Goal: Information Seeking & Learning: Learn about a topic

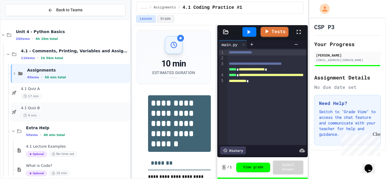
click at [104, 110] on span "4.1 Quiz B" at bounding box center [75, 108] width 108 height 5
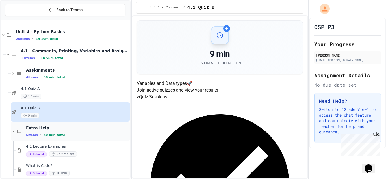
click at [97, 130] on span "Extra Help" at bounding box center [77, 127] width 103 height 5
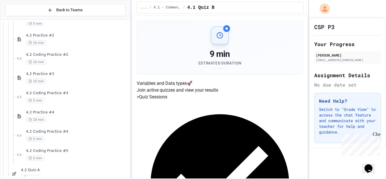
scroll to position [192, 0]
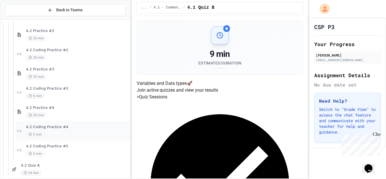
click at [96, 139] on div "4.2 Coding Practice #4 5 min" at bounding box center [73, 130] width 114 height 19
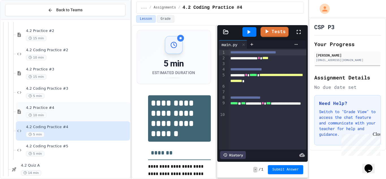
click at [84, 110] on span "4.2 Practice #4" at bounding box center [77, 107] width 103 height 5
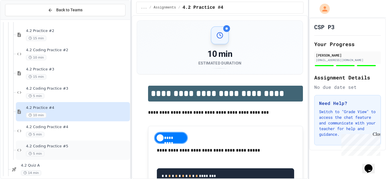
click at [84, 142] on div "4.2 Coding Practice #5 5 min" at bounding box center [73, 149] width 114 height 19
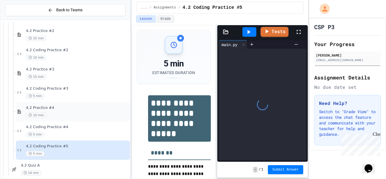
click at [85, 120] on div "4.2 Practice #4 10 min" at bounding box center [73, 111] width 114 height 19
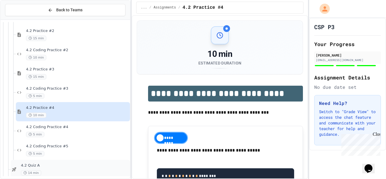
click at [52, 167] on span "4.2 Quiz A" at bounding box center [75, 165] width 108 height 5
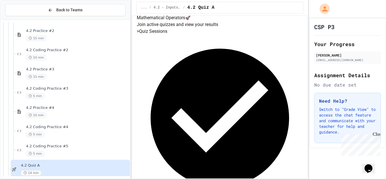
scroll to position [85, 0]
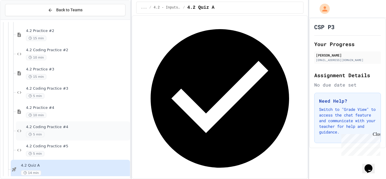
click at [84, 137] on div "5 min" at bounding box center [77, 134] width 103 height 5
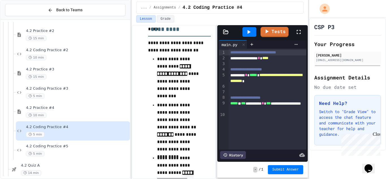
scroll to position [215, 0]
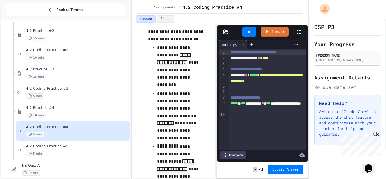
click at [246, 33] on icon at bounding box center [248, 32] width 7 height 7
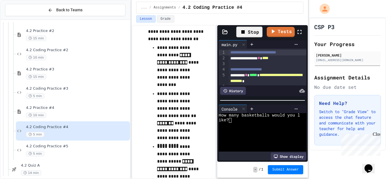
click at [230, 119] on textarea "Terminal input" at bounding box center [230, 120] width 3 height 5
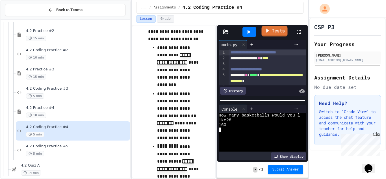
click at [274, 36] on link "Tests" at bounding box center [275, 31] width 26 height 11
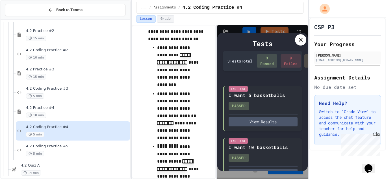
click at [299, 37] on icon at bounding box center [300, 39] width 7 height 7
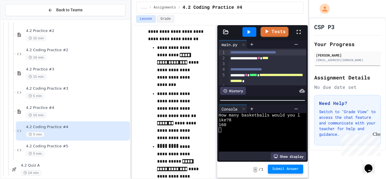
click at [274, 171] on span "Submit Answer" at bounding box center [285, 169] width 27 height 5
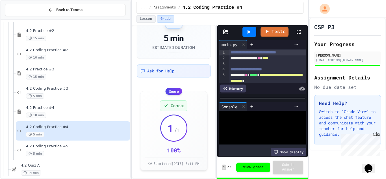
scroll to position [30, 0]
click at [58, 93] on div "4.2 Coding Practice #3 5 min" at bounding box center [77, 92] width 103 height 12
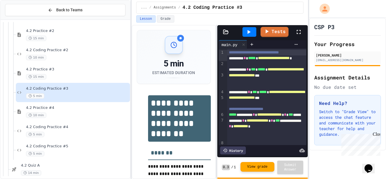
click at [260, 168] on button "View grade" at bounding box center [257, 167] width 34 height 10
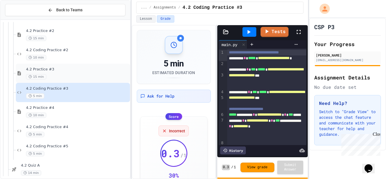
click at [31, 71] on span "4.2 Practice #3" at bounding box center [77, 69] width 103 height 5
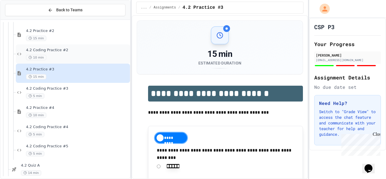
click at [59, 50] on span "4.2 Coding Practice #2" at bounding box center [77, 50] width 103 height 5
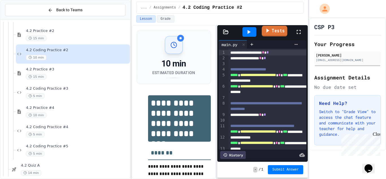
click at [281, 31] on link "Tests" at bounding box center [274, 31] width 25 height 11
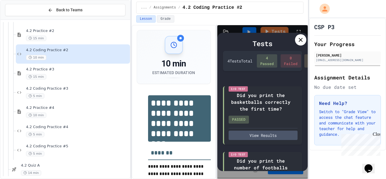
click at [175, 143] on h3 "*******" at bounding box center [179, 151] width 63 height 18
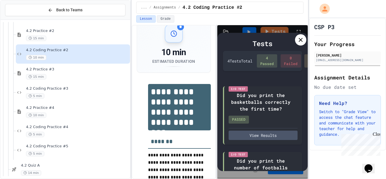
scroll to position [34, 0]
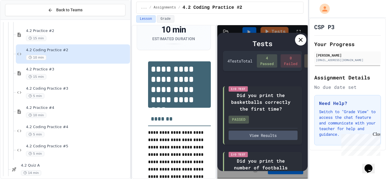
click at [303, 38] on icon at bounding box center [300, 39] width 7 height 7
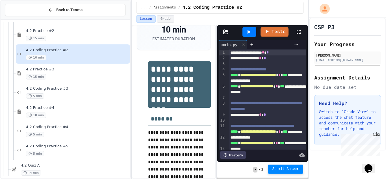
click at [295, 169] on span "Submit Answer" at bounding box center [285, 169] width 27 height 5
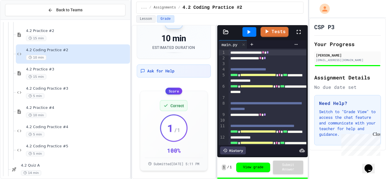
scroll to position [30, 0]
click at [95, 36] on div "15 min" at bounding box center [77, 38] width 103 height 5
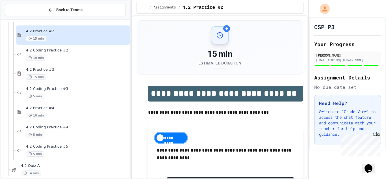
scroll to position [173, 0]
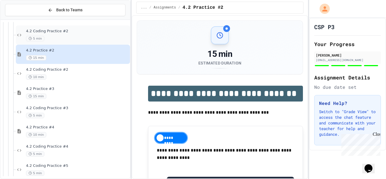
click at [116, 29] on span "4.2 Coding Practice #2" at bounding box center [77, 31] width 103 height 5
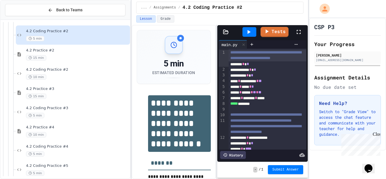
click at [272, 36] on link "Tests" at bounding box center [274, 32] width 28 height 10
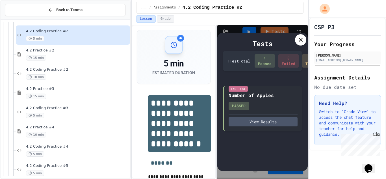
click at [298, 43] on div at bounding box center [300, 39] width 11 height 11
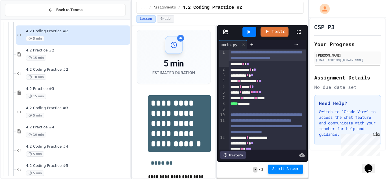
click at [279, 173] on button "Submit Answer" at bounding box center [286, 168] width 36 height 9
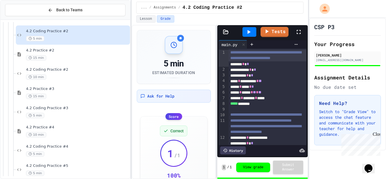
click at [112, 34] on div "4.2 Coding Practice #2 5 min" at bounding box center [77, 35] width 103 height 12
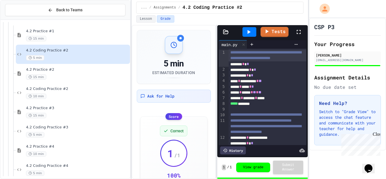
scroll to position [134, 0]
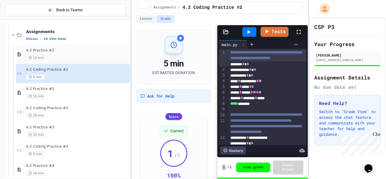
click at [103, 63] on div "4.2 Practice #1 15 min" at bounding box center [73, 54] width 114 height 19
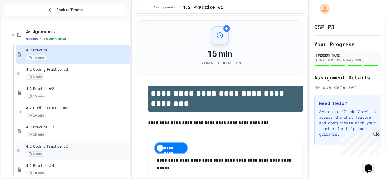
click at [49, 146] on span "4.2 Coding Practice #3" at bounding box center [77, 146] width 103 height 5
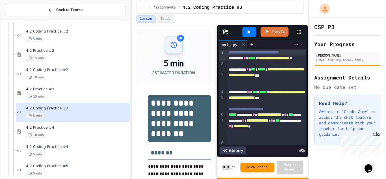
scroll to position [211, 0]
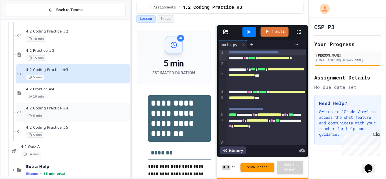
click at [67, 103] on div "4.2 Coding Practice #4 5 min" at bounding box center [73, 112] width 114 height 19
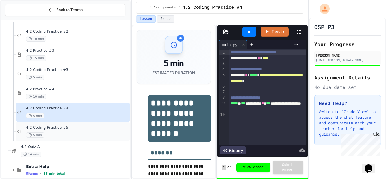
click at [76, 127] on span "4.2 Coding Practice #5" at bounding box center [77, 127] width 103 height 5
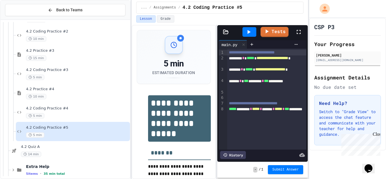
click at [253, 36] on div at bounding box center [249, 32] width 14 height 10
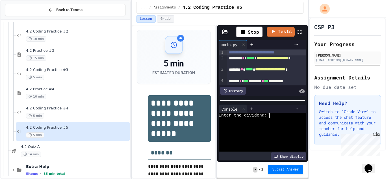
click at [270, 115] on textarea "Terminal input" at bounding box center [271, 115] width 3 height 5
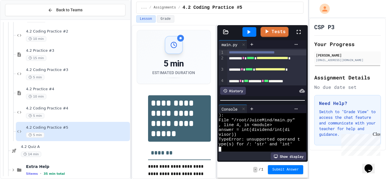
scroll to position [14, 0]
click at [268, 84] on div "**********" at bounding box center [266, 83] width 79 height 11
click at [252, 29] on icon at bounding box center [248, 32] width 7 height 7
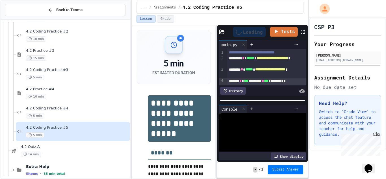
scroll to position [0, 0]
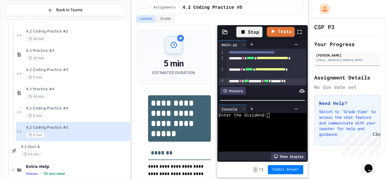
click at [249, 34] on div "Stop" at bounding box center [249, 32] width 26 height 11
click at [254, 60] on span "*****" at bounding box center [251, 58] width 8 height 4
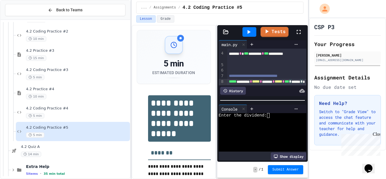
scroll to position [33, 0]
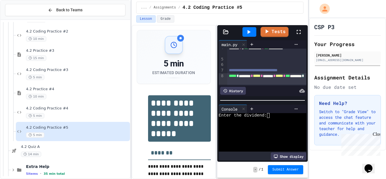
click at [272, 116] on div "Enter the dividend:" at bounding box center [259, 115] width 81 height 5
click at [279, 119] on div at bounding box center [259, 120] width 81 height 5
click at [274, 118] on div at bounding box center [259, 120] width 81 height 5
click at [249, 32] on icon at bounding box center [248, 32] width 3 height 4
click at [270, 117] on textarea "Terminal input" at bounding box center [271, 115] width 3 height 5
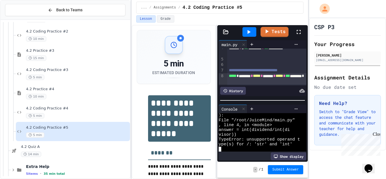
scroll to position [14, 0]
click at [268, 70] on span "**********" at bounding box center [253, 70] width 49 height 4
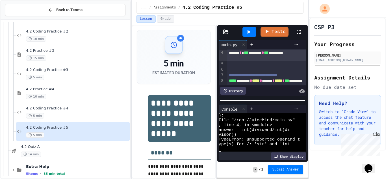
scroll to position [23, 0]
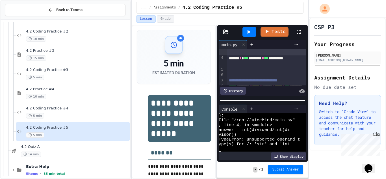
click at [244, 60] on span "***" at bounding box center [246, 58] width 5 height 4
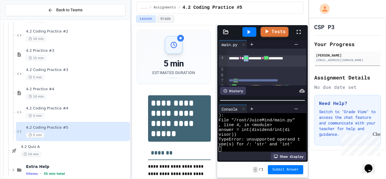
drag, startPoint x: 236, startPoint y: 64, endPoint x: 229, endPoint y: 65, distance: 6.6
click at [244, 60] on span "***" at bounding box center [246, 58] width 5 height 4
click at [238, 65] on div "**********" at bounding box center [266, 60] width 79 height 11
click at [238, 65] on div "****** * *** * ******** * *** ********* *" at bounding box center [266, 60] width 79 height 11
click at [236, 64] on div "**********" at bounding box center [266, 60] width 79 height 11
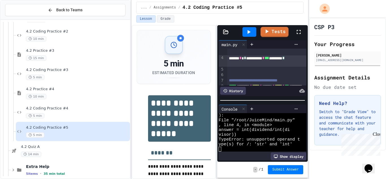
click at [238, 64] on div "**********" at bounding box center [266, 60] width 79 height 11
click at [263, 60] on span "*" at bounding box center [264, 58] width 2 height 4
click at [252, 35] on div at bounding box center [249, 32] width 14 height 10
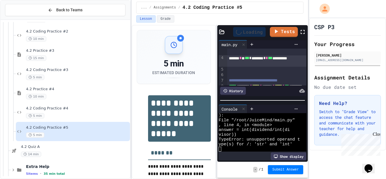
scroll to position [0, 0]
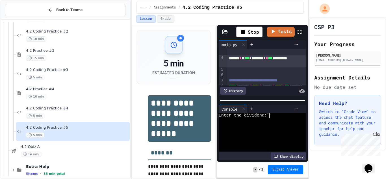
click at [272, 118] on textarea "Terminal input" at bounding box center [271, 115] width 3 height 5
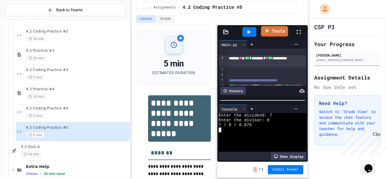
click at [270, 29] on icon at bounding box center [267, 30] width 6 height 7
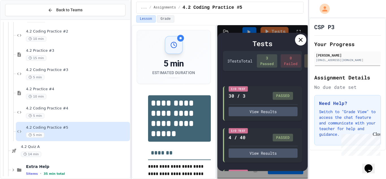
click at [299, 42] on icon at bounding box center [300, 39] width 7 height 7
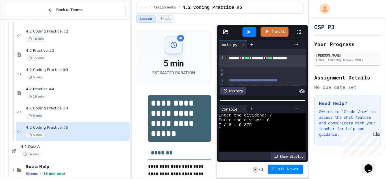
click at [289, 168] on span "Submit Answer" at bounding box center [285, 169] width 27 height 5
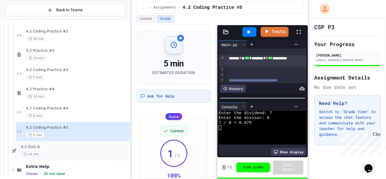
click at [53, 155] on div "14 min" at bounding box center [75, 153] width 108 height 5
